Goal: Information Seeking & Learning: Learn about a topic

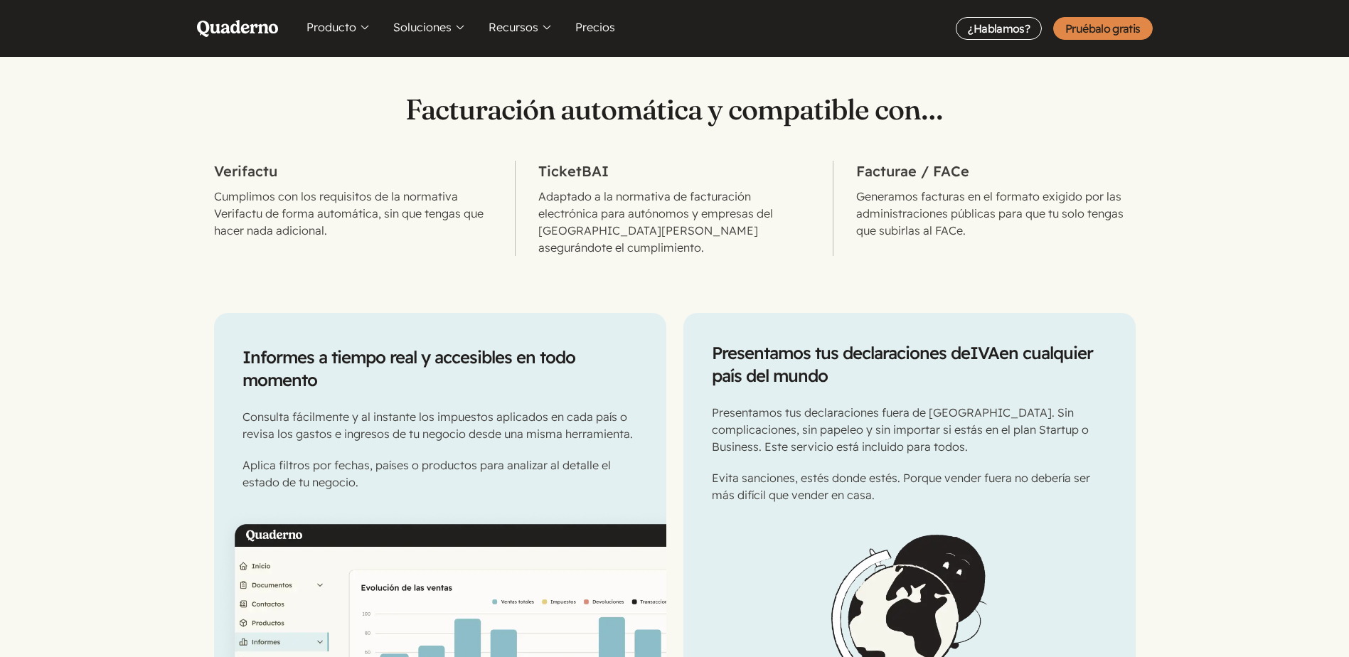
scroll to position [498, 0]
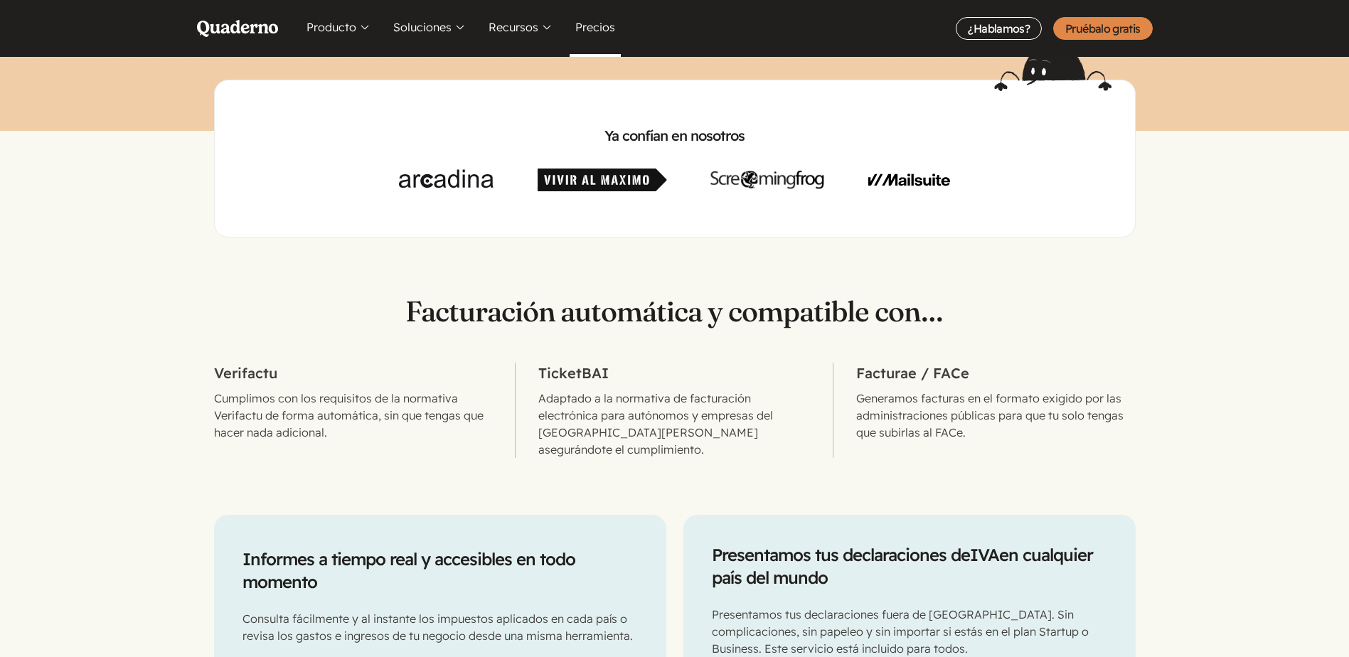
drag, startPoint x: 615, startPoint y: 37, endPoint x: 602, endPoint y: 33, distance: 13.5
click at [615, 37] on link "Precios" at bounding box center [595, 28] width 51 height 57
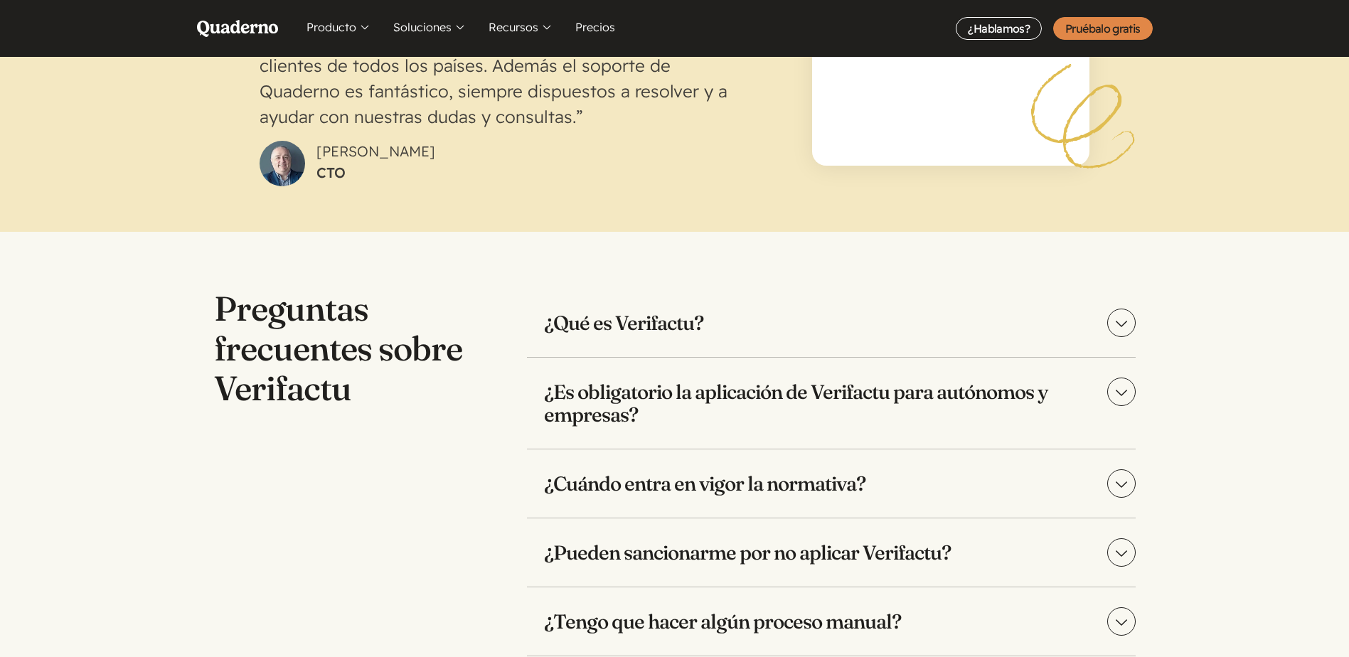
scroll to position [2845, 0]
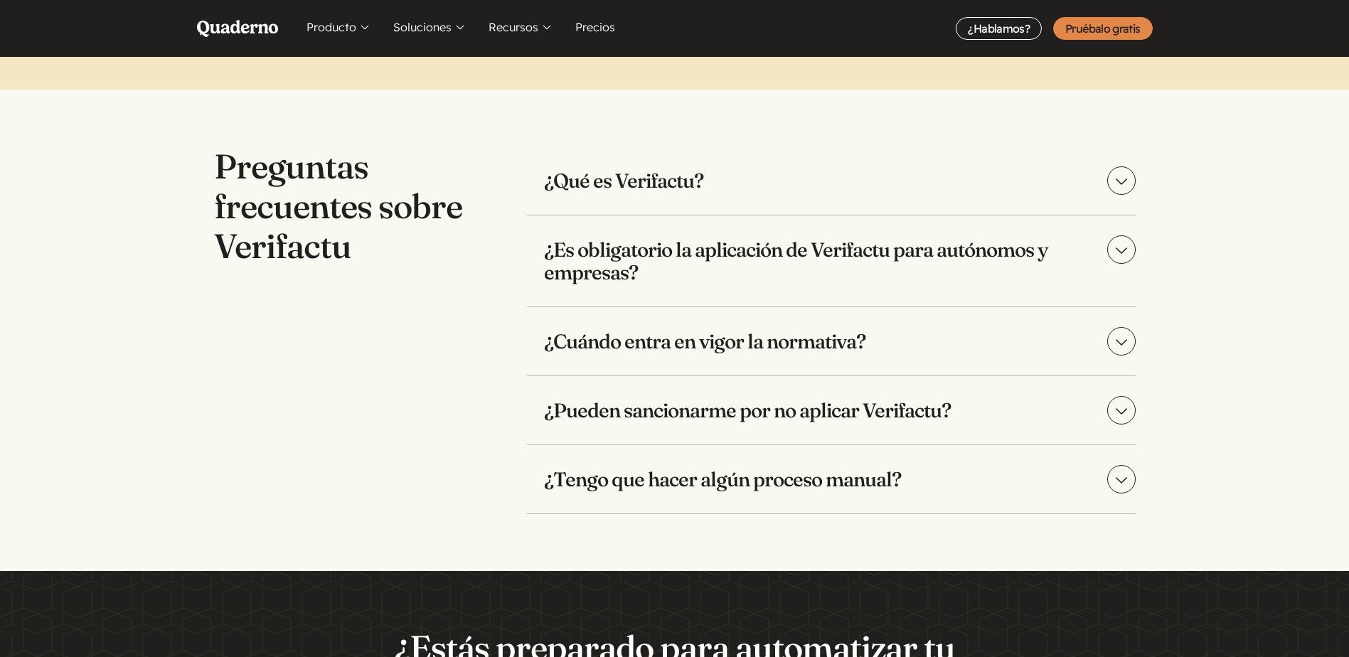
click at [604, 491] on h3 "¿Tengo que hacer algún proceso manual?" at bounding box center [831, 479] width 609 height 68
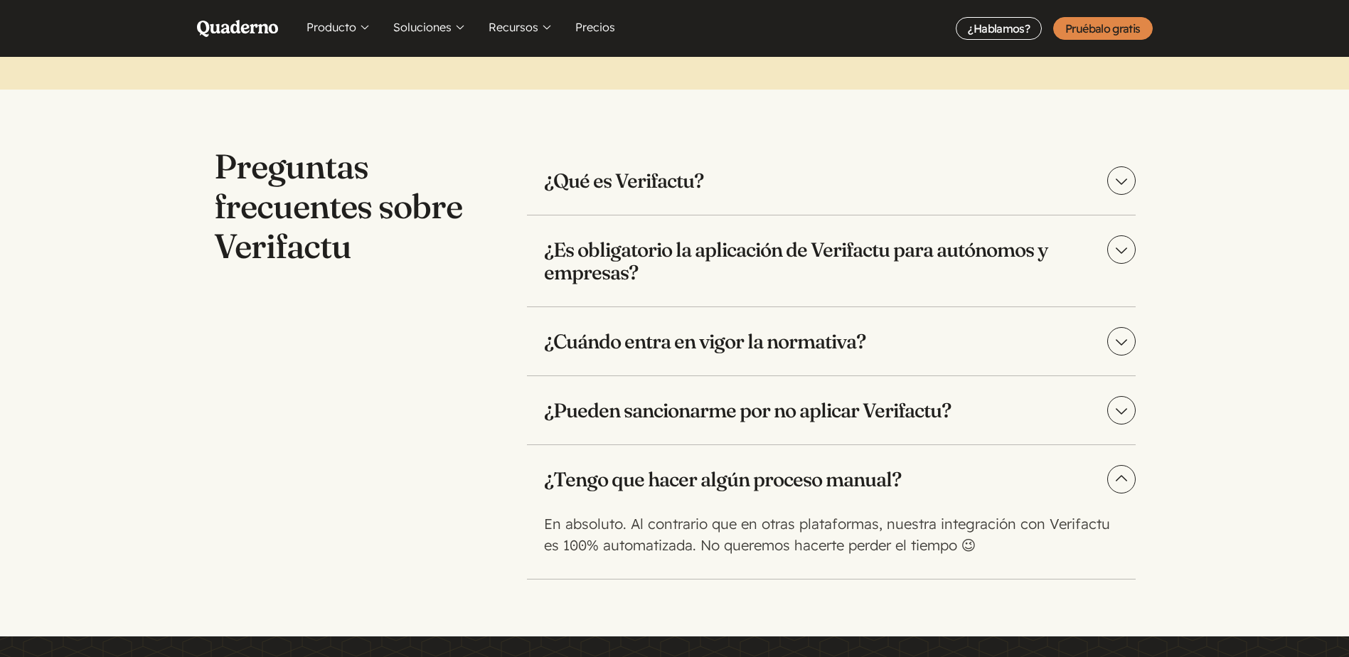
click at [604, 491] on h3 "¿Tengo que hacer algún proceso manual?" at bounding box center [831, 479] width 609 height 68
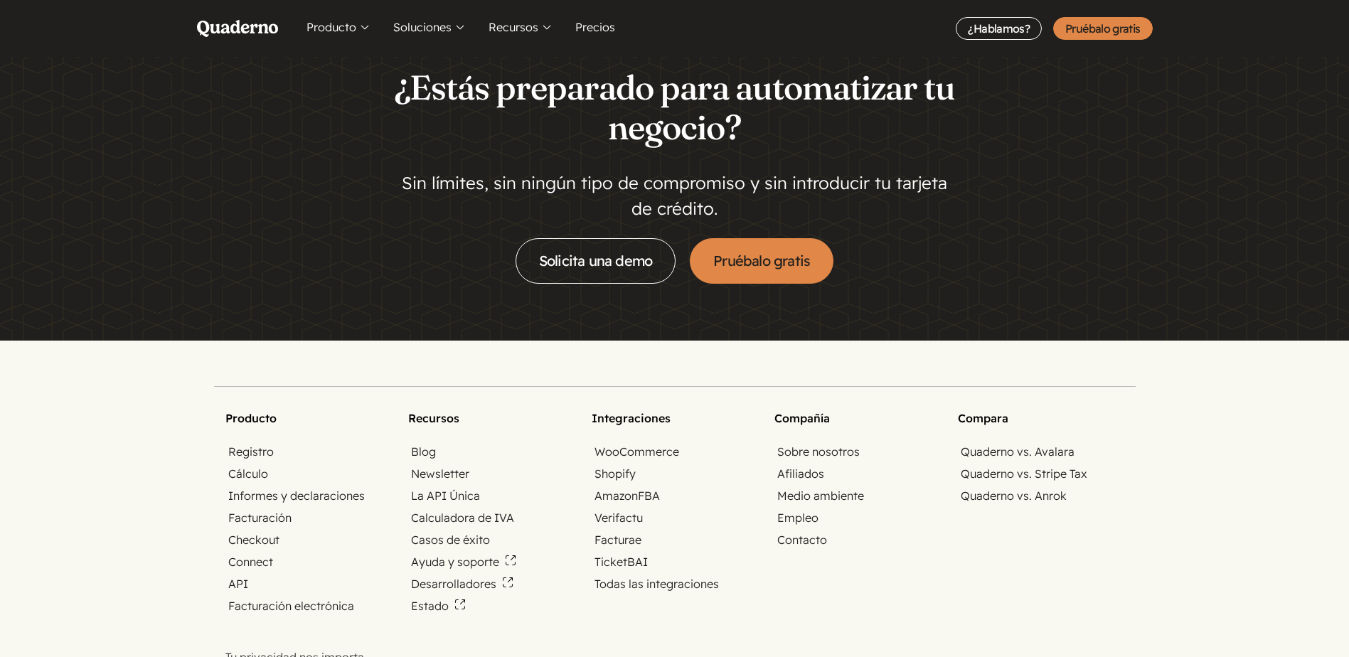
scroll to position [3414, 0]
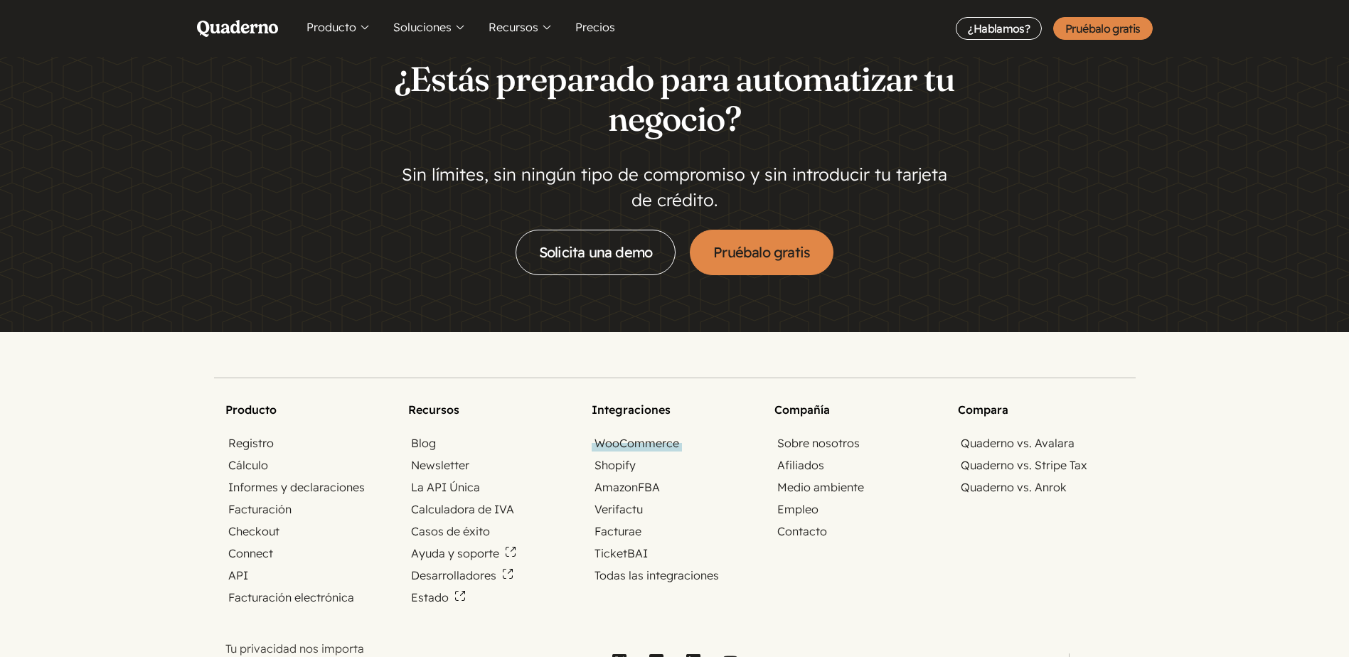
click at [678, 446] on link "WooCommerce" at bounding box center [637, 443] width 90 height 16
